Goal: Find specific page/section: Find specific page/section

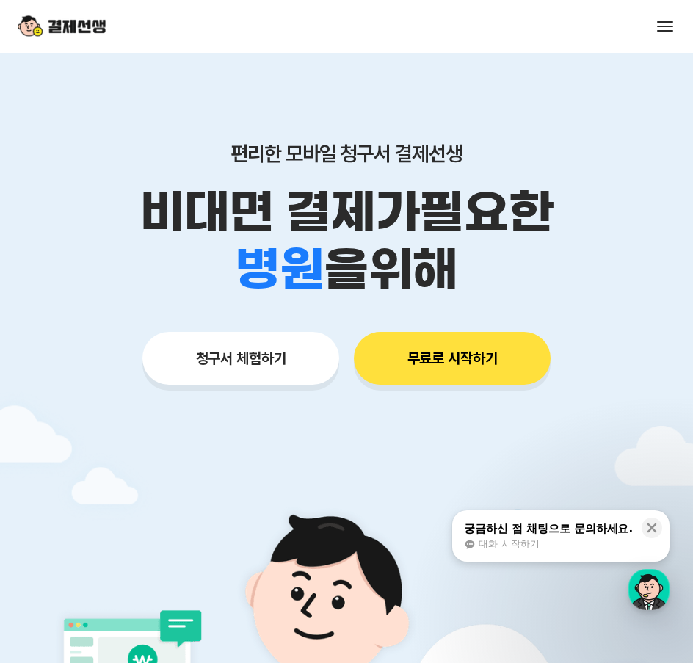
click at [227, 362] on button "청구서 체험하기" at bounding box center [240, 358] width 197 height 53
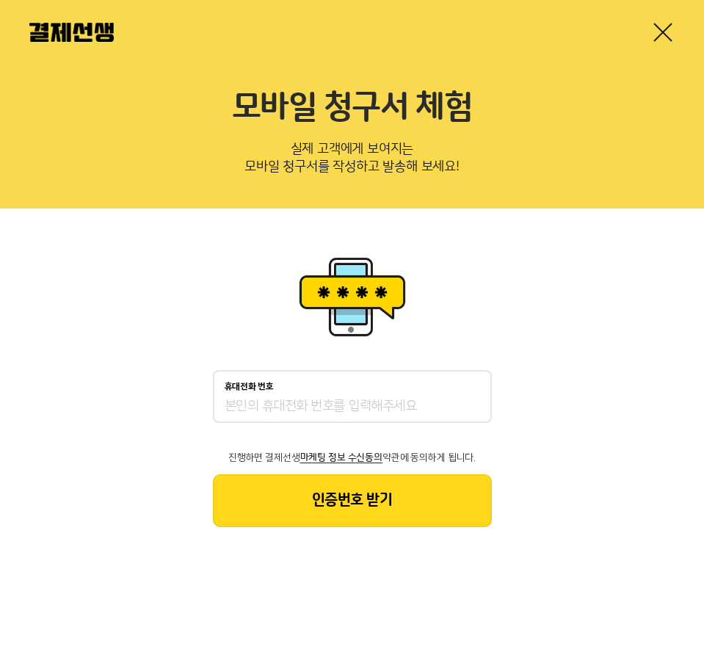
click at [678, 39] on div at bounding box center [352, 32] width 704 height 65
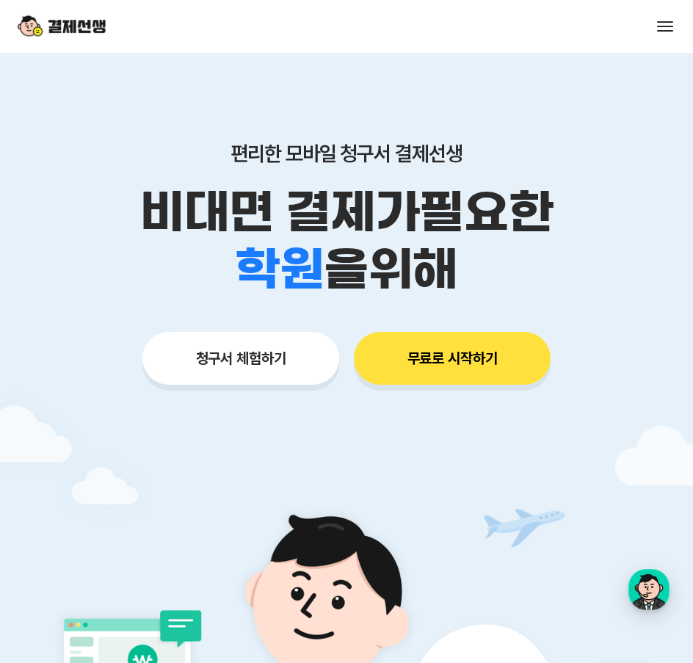
click at [658, 35] on button at bounding box center [665, 26] width 21 height 21
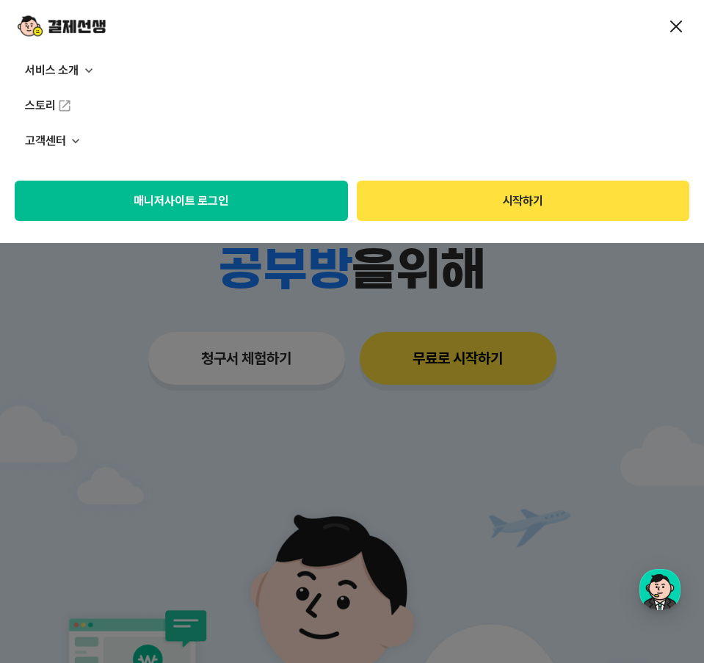
click at [272, 209] on button "매니저사이트 로그인" at bounding box center [181, 201] width 333 height 40
